Goal: Find specific page/section: Find specific page/section

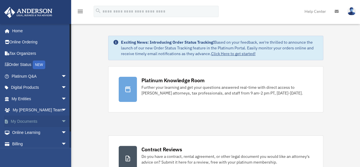
click at [32, 118] on link "My Documents arrow_drop_down" at bounding box center [39, 120] width 71 height 11
click at [61, 118] on span "arrow_drop_down" at bounding box center [66, 121] width 11 height 12
click at [23, 130] on link "Box" at bounding box center [42, 132] width 68 height 11
